Goal: Complete application form: Complete application form

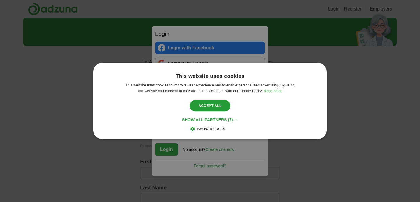
click at [211, 129] on span "Show details" at bounding box center [211, 129] width 28 height 4
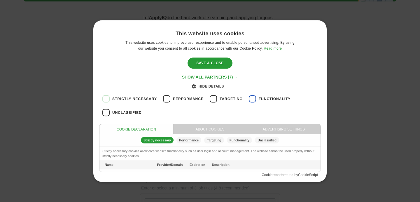
scroll to position [45, 0]
click at [207, 61] on div "Save & Close" at bounding box center [209, 62] width 45 height 11
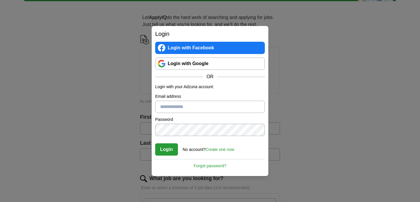
click at [206, 63] on link "Login with Google" at bounding box center [210, 63] width 110 height 12
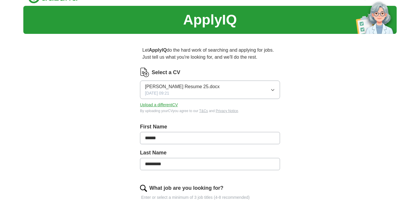
scroll to position [5, 0]
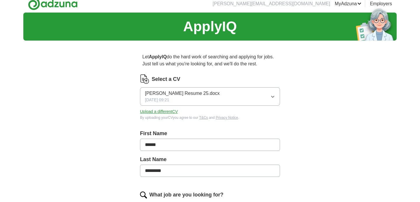
click at [171, 111] on button "Upload a different CV" at bounding box center [159, 111] width 38 height 6
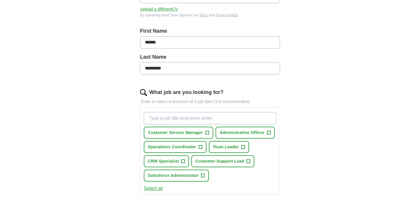
scroll to position [55, 0]
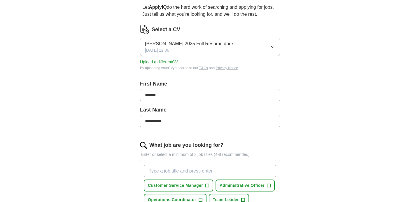
click at [187, 95] on input "******" at bounding box center [210, 95] width 140 height 12
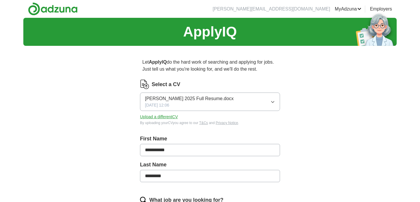
type input "**********"
drag, startPoint x: 172, startPoint y: 178, endPoint x: 148, endPoint y: 176, distance: 24.2
click at [148, 177] on input "*********" at bounding box center [210, 176] width 140 height 12
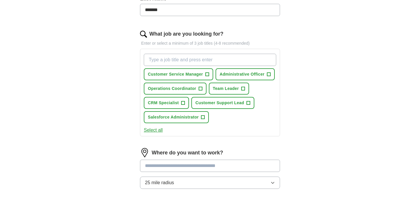
scroll to position [171, 0]
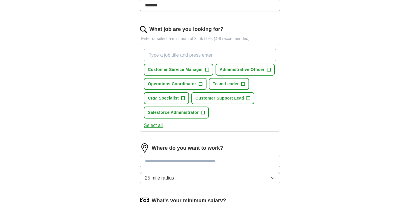
type input "*******"
click at [208, 70] on span "+" at bounding box center [206, 69] width 3 height 5
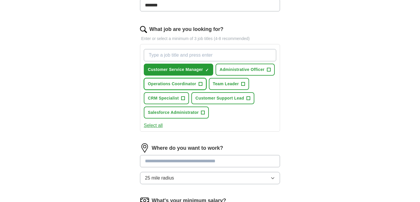
click at [202, 83] on span "+" at bounding box center [200, 84] width 3 height 5
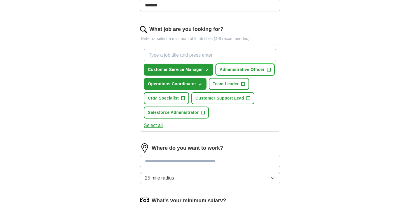
click at [271, 70] on span "+" at bounding box center [269, 70] width 4 height 4
click at [249, 99] on span "+" at bounding box center [247, 98] width 3 height 5
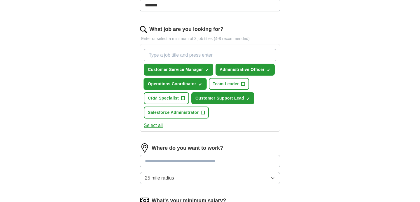
click at [198, 84] on button "Operations Coordinator ✓ ×" at bounding box center [175, 84] width 63 height 12
click at [199, 84] on span "+" at bounding box center [200, 84] width 3 height 5
click at [184, 97] on span "+" at bounding box center [182, 98] width 3 height 5
click at [202, 55] on input "What job are you looking for?" at bounding box center [210, 55] width 132 height 12
type input "MDT Coordinator"
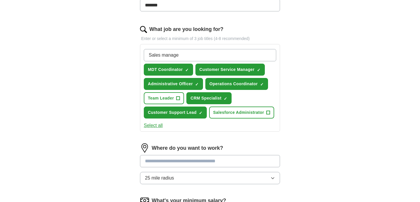
type input "Sales manager"
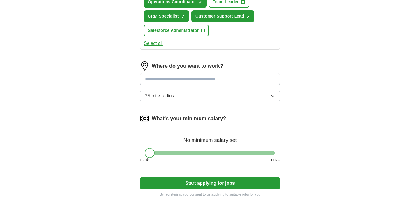
scroll to position [268, 0]
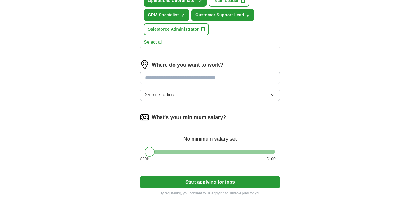
click at [185, 78] on input at bounding box center [210, 78] width 140 height 12
type input "***"
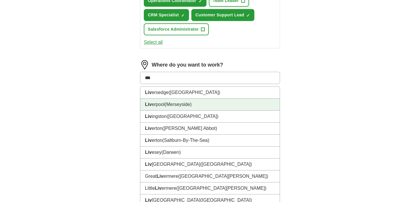
click at [173, 108] on li "Liv erpool (Merseyside)" at bounding box center [209, 105] width 139 height 12
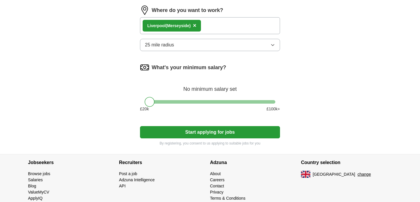
scroll to position [324, 0]
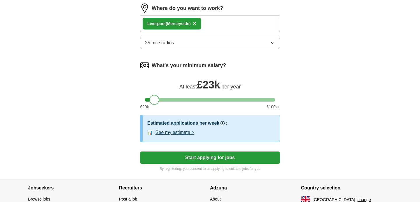
drag, startPoint x: 151, startPoint y: 100, endPoint x: 156, endPoint y: 101, distance: 4.7
click at [156, 101] on div at bounding box center [154, 100] width 10 height 10
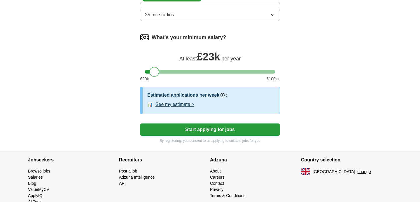
scroll to position [362, 0]
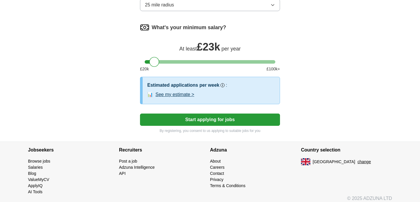
click at [210, 122] on button "Start applying for jobs" at bounding box center [210, 119] width 140 height 12
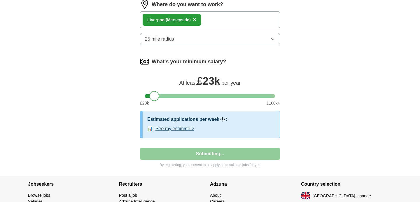
select select "**"
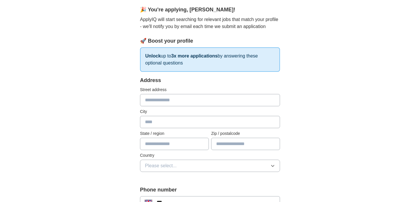
scroll to position [52, 0]
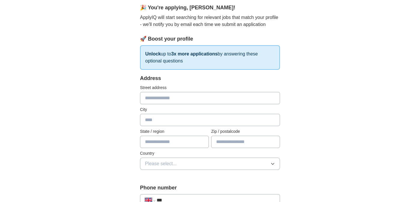
click at [211, 98] on input "text" at bounding box center [210, 98] width 140 height 12
type input "********"
type input "*********"
type input "**********"
type input "******"
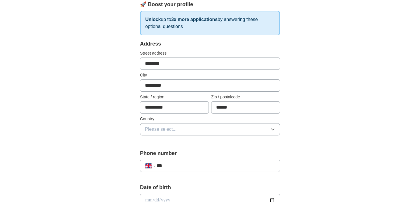
scroll to position [88, 0]
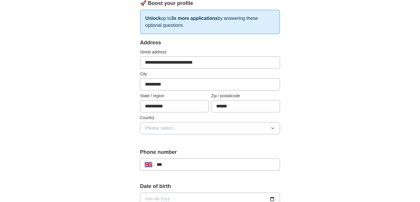
type input "**********"
click at [186, 133] on button "Please select..." at bounding box center [210, 128] width 140 height 12
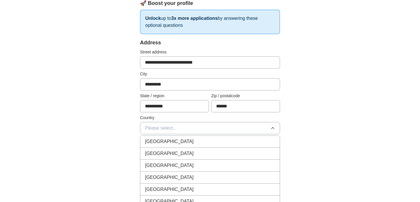
click at [184, 141] on div "[GEOGRAPHIC_DATA]" at bounding box center [210, 141] width 130 height 7
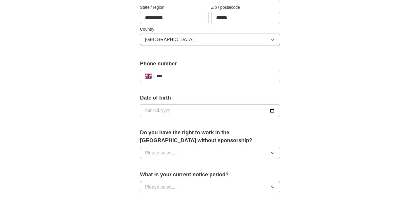
scroll to position [178, 0]
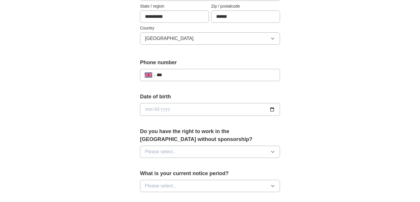
click at [202, 73] on input "***" at bounding box center [216, 74] width 118 height 7
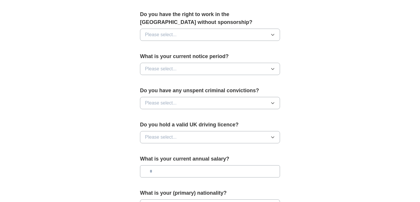
scroll to position [283, 0]
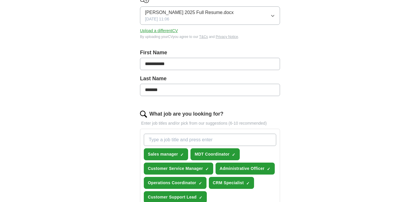
scroll to position [88, 0]
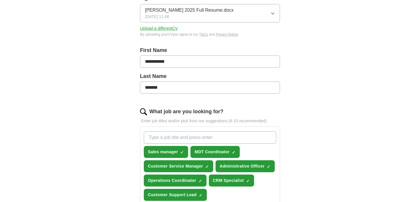
click at [167, 26] on button "Upload a different CV" at bounding box center [159, 28] width 38 height 6
click at [162, 65] on input "**********" at bounding box center [210, 61] width 140 height 12
type input "******"
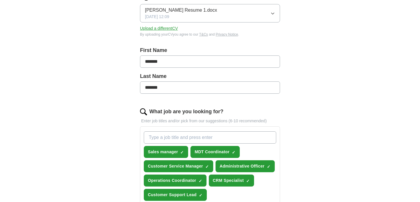
drag, startPoint x: 165, startPoint y: 89, endPoint x: 148, endPoint y: 89, distance: 17.5
click at [148, 89] on input "*******" at bounding box center [210, 87] width 140 height 12
type input "*********"
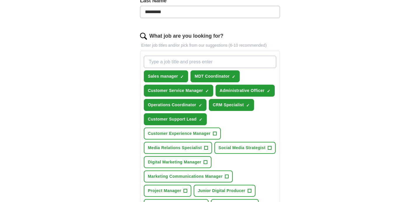
scroll to position [167, 0]
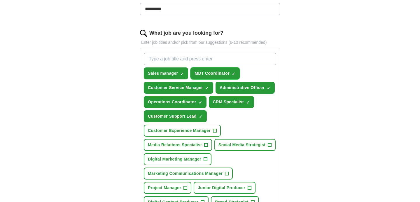
click at [0, 0] on span "×" at bounding box center [0, 0] width 0 height 0
click at [234, 74] on span "+" at bounding box center [233, 73] width 3 height 5
click at [0, 0] on span "×" at bounding box center [0, 0] width 0 height 0
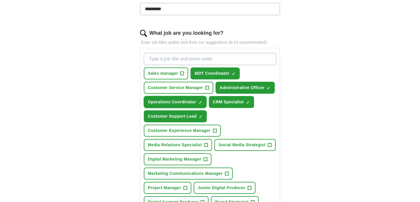
click at [202, 101] on button "Operations Coordinator ✓ ×" at bounding box center [175, 102] width 63 height 12
click at [202, 101] on button "Operations Coordinator +" at bounding box center [175, 102] width 63 height 12
click at [202, 101] on button "Operations Coordinator ✓ ×" at bounding box center [175, 102] width 63 height 12
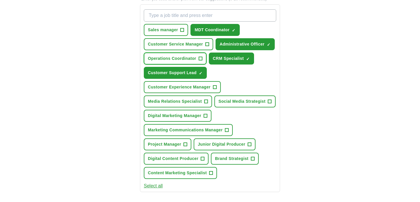
scroll to position [211, 0]
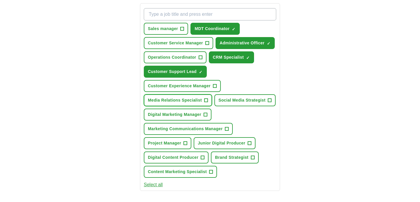
click at [206, 100] on span "+" at bounding box center [205, 100] width 3 height 5
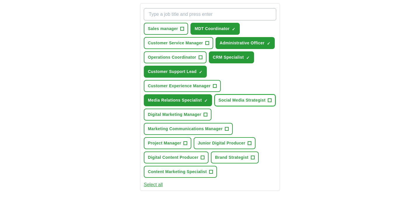
click at [268, 103] on span "+" at bounding box center [269, 100] width 3 height 5
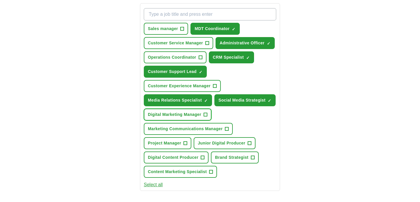
click at [207, 116] on span "+" at bounding box center [206, 115] width 4 height 4
click at [229, 131] on span "+" at bounding box center [226, 129] width 3 height 5
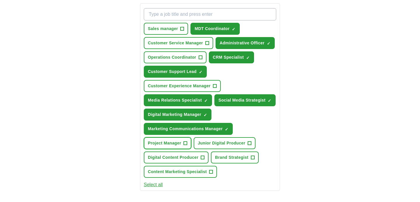
click at [191, 149] on button "Project Manager +" at bounding box center [168, 143] width 48 height 12
click at [206, 163] on button "Digital Content Producer +" at bounding box center [176, 157] width 65 height 12
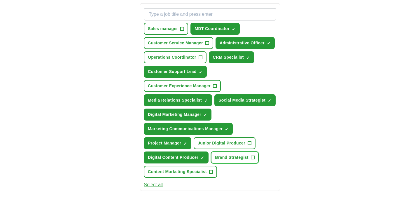
click at [253, 160] on span "+" at bounding box center [252, 157] width 3 height 5
click at [252, 149] on button "Junior Digital Producer +" at bounding box center [225, 143] width 62 height 12
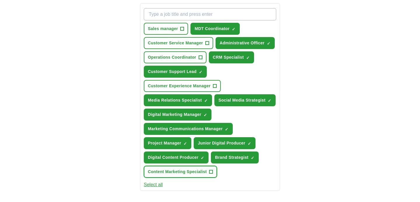
click at [213, 174] on span "+" at bounding box center [210, 171] width 3 height 5
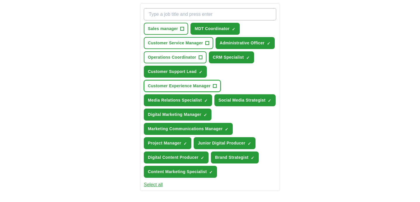
click at [216, 85] on span "+" at bounding box center [214, 86] width 3 height 5
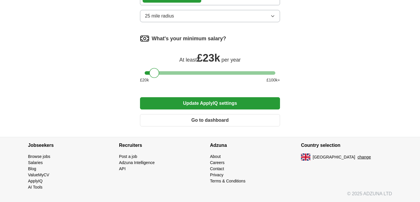
scroll to position [451, 0]
drag, startPoint x: 155, startPoint y: 72, endPoint x: 173, endPoint y: 73, distance: 18.1
click at [173, 73] on div at bounding box center [172, 73] width 10 height 10
click at [197, 104] on button "Update ApplyIQ settings" at bounding box center [210, 103] width 140 height 12
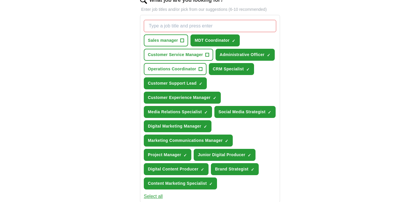
scroll to position [193, 0]
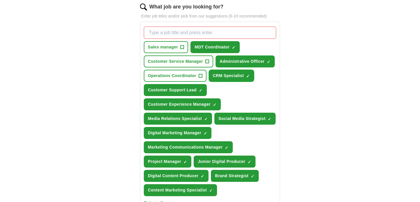
click at [0, 0] on span "×" at bounding box center [0, 0] width 0 height 0
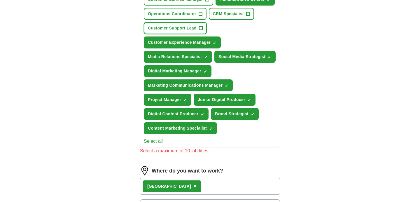
scroll to position [255, 0]
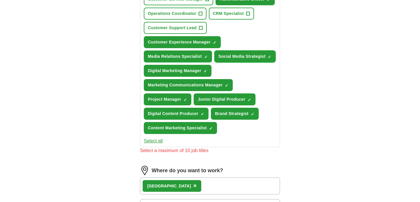
click at [0, 0] on span "×" at bounding box center [0, 0] width 0 height 0
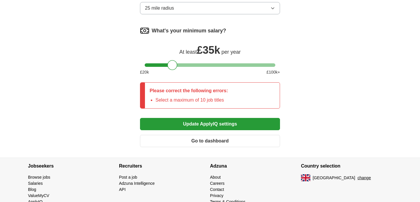
scroll to position [487, 0]
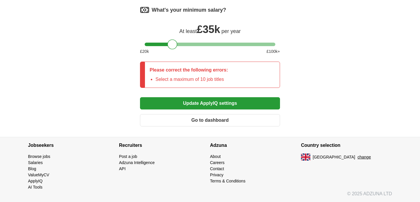
click at [199, 103] on button "Update ApplyIQ settings" at bounding box center [210, 103] width 140 height 12
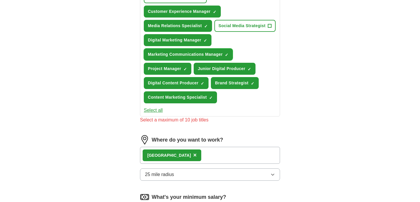
click at [219, 60] on button "Marketing Communications Manager ✓ ×" at bounding box center [188, 54] width 89 height 12
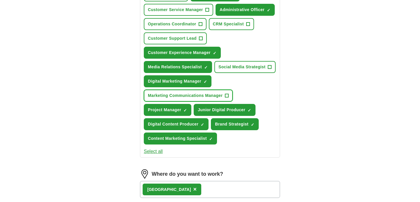
scroll to position [245, 0]
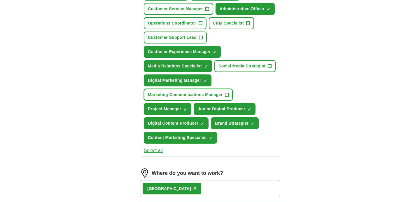
click at [227, 97] on span "+" at bounding box center [226, 94] width 3 height 5
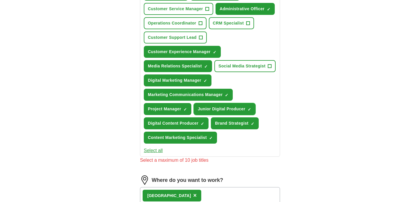
click at [0, 0] on span "×" at bounding box center [0, 0] width 0 height 0
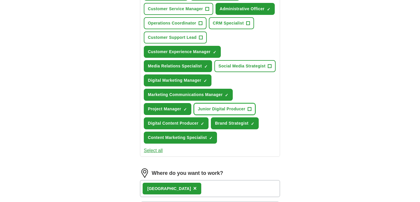
click at [248, 111] on span "+" at bounding box center [249, 109] width 3 height 5
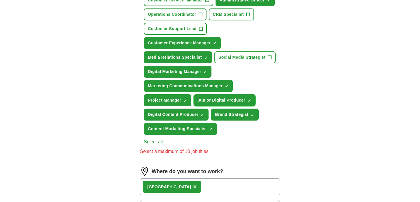
scroll to position [256, 0]
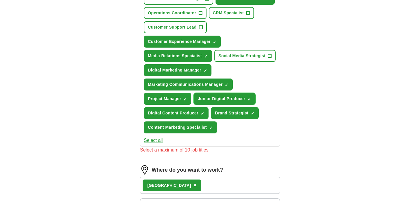
click at [0, 0] on span "×" at bounding box center [0, 0] width 0 height 0
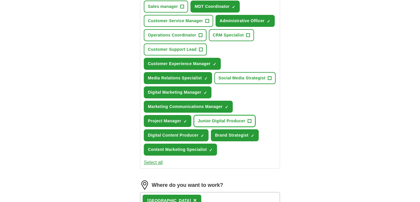
scroll to position [232, 0]
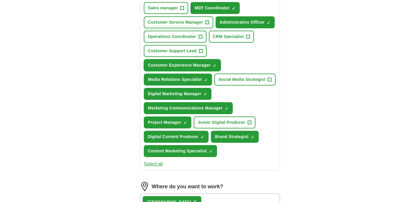
click at [0, 0] on span "×" at bounding box center [0, 0] width 0 height 0
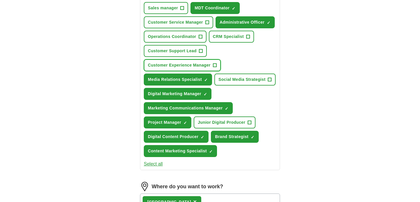
click at [216, 65] on span "+" at bounding box center [214, 65] width 3 height 5
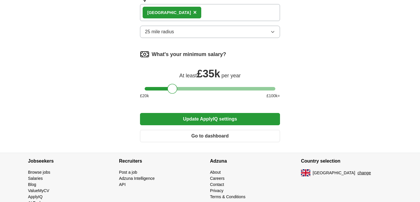
scroll to position [424, 0]
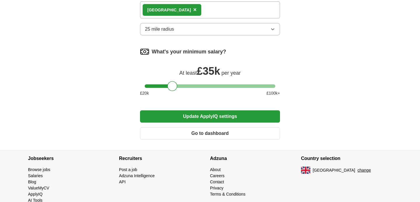
click at [219, 122] on button "Update ApplyIQ settings" at bounding box center [210, 116] width 140 height 12
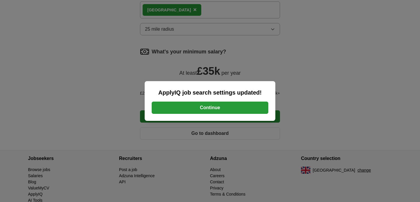
click at [224, 105] on button "Continue" at bounding box center [210, 107] width 117 height 12
